Goal: Find specific page/section: Find specific page/section

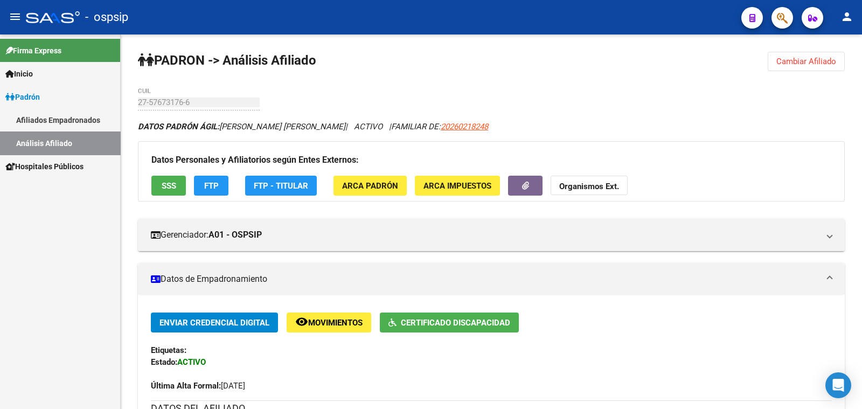
scroll to position [269, 0]
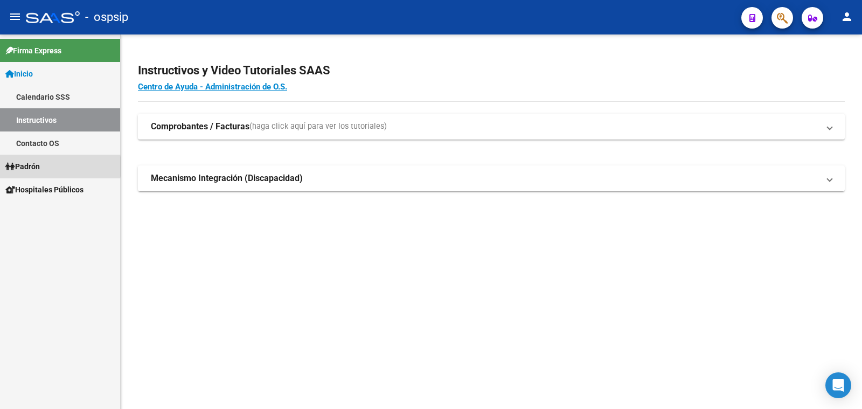
click at [37, 166] on span "Padrón" at bounding box center [22, 167] width 34 height 12
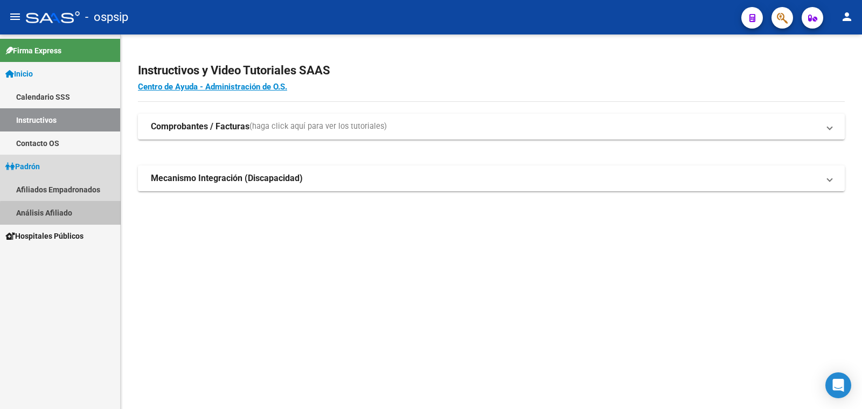
click at [67, 214] on link "Análisis Afiliado" at bounding box center [60, 212] width 120 height 23
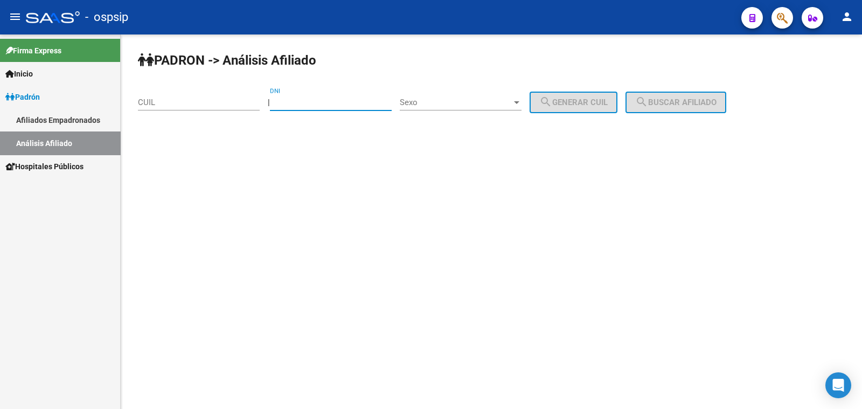
click at [302, 102] on input "DNI" at bounding box center [331, 103] width 122 height 10
type input "17825136"
click at [470, 100] on span "Sexo" at bounding box center [456, 103] width 112 height 10
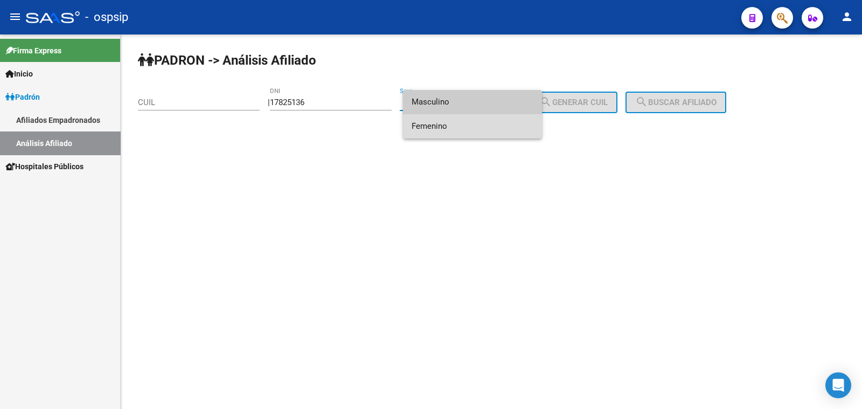
drag, startPoint x: 478, startPoint y: 122, endPoint x: 533, endPoint y: 137, distance: 57.4
click at [479, 123] on span "Femenino" at bounding box center [473, 126] width 122 height 24
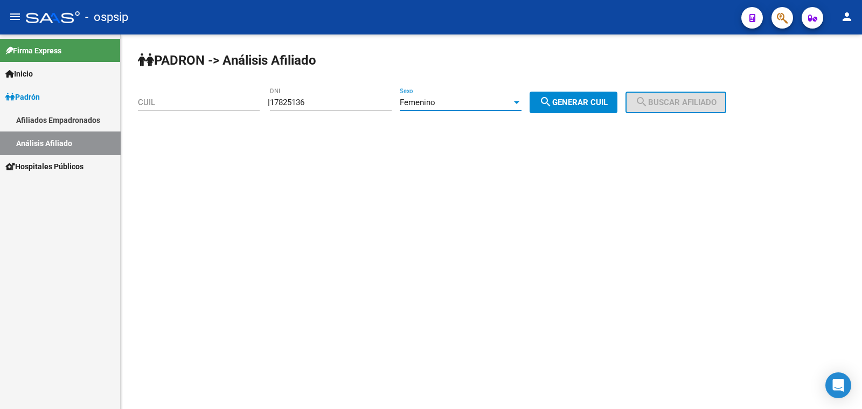
click at [591, 103] on span "search Generar CUIL" at bounding box center [573, 103] width 68 height 10
type input "27-17825136-3"
click at [678, 100] on span "search Buscar afiliado" at bounding box center [675, 103] width 81 height 10
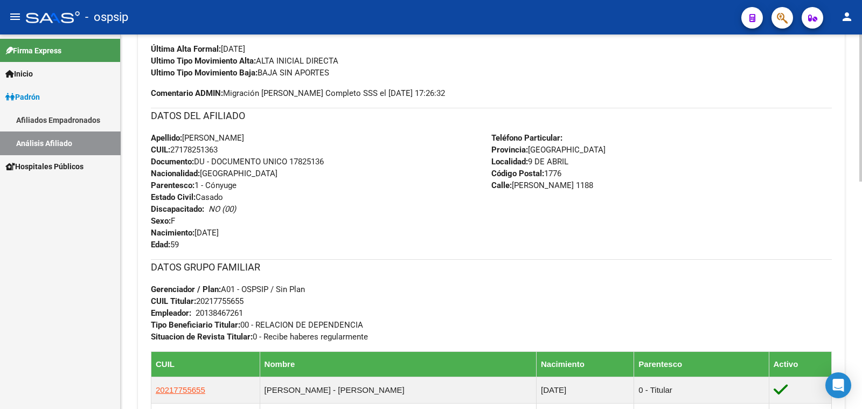
scroll to position [269, 0]
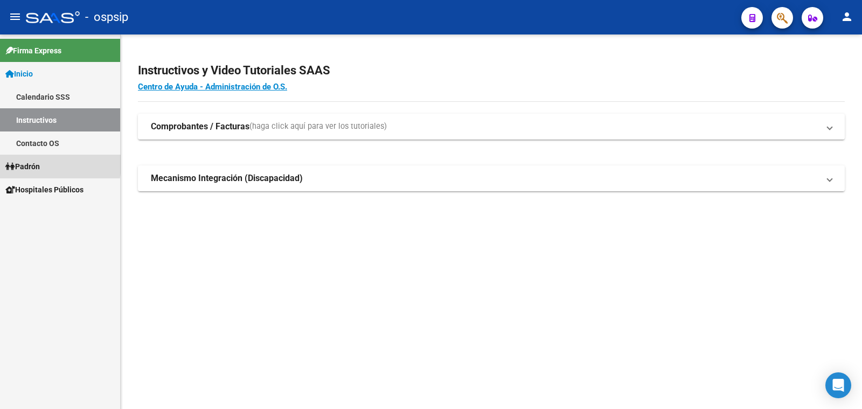
click at [33, 164] on span "Padrón" at bounding box center [22, 167] width 34 height 12
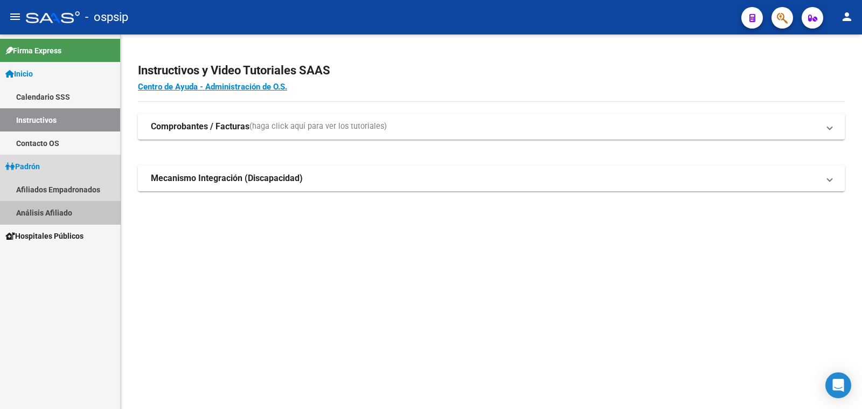
click at [44, 208] on link "Análisis Afiliado" at bounding box center [60, 212] width 120 height 23
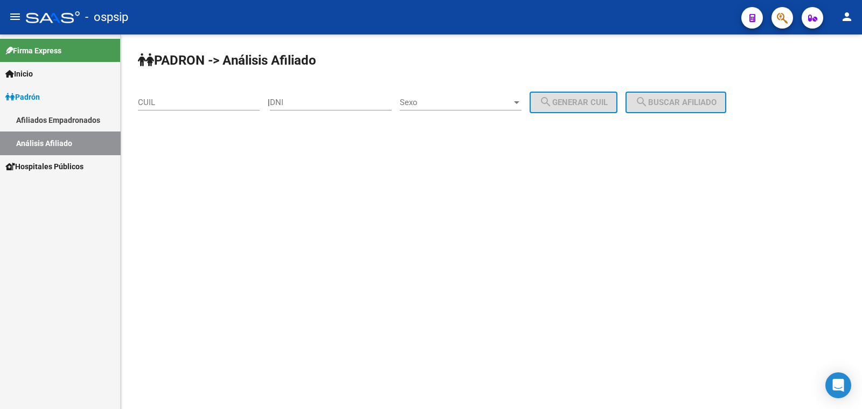
click at [302, 100] on input "DNI" at bounding box center [331, 103] width 122 height 10
type input "16238088"
click at [481, 103] on span "Sexo" at bounding box center [456, 103] width 112 height 10
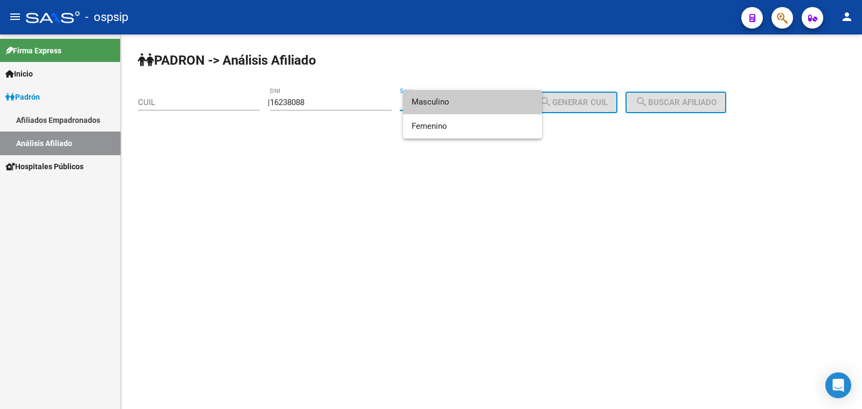
click at [481, 103] on span "Masculino" at bounding box center [473, 102] width 122 height 24
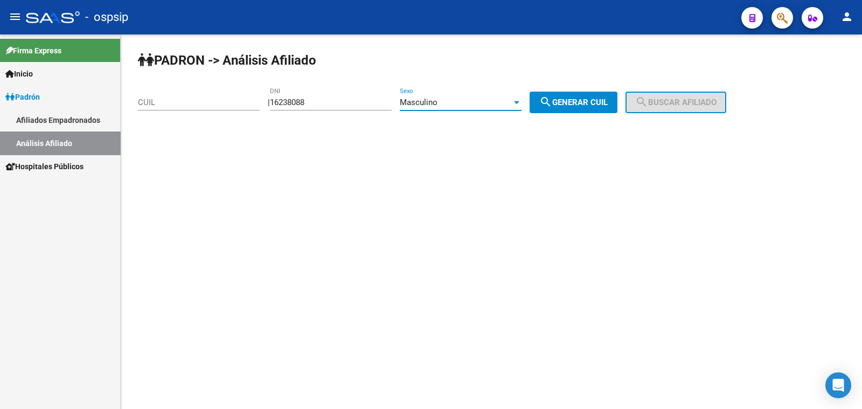
click at [598, 102] on span "search Generar CUIL" at bounding box center [573, 103] width 68 height 10
type input "20-16238088-6"
click at [673, 101] on span "search Buscar afiliado" at bounding box center [675, 103] width 81 height 10
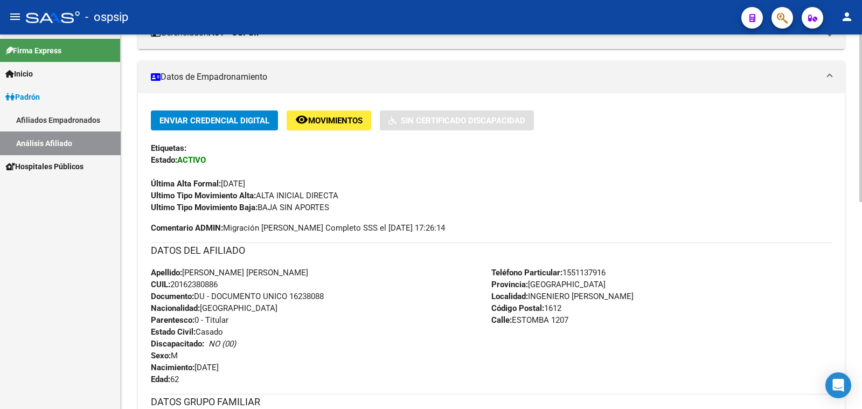
scroll to position [269, 0]
